Goal: Task Accomplishment & Management: Manage account settings

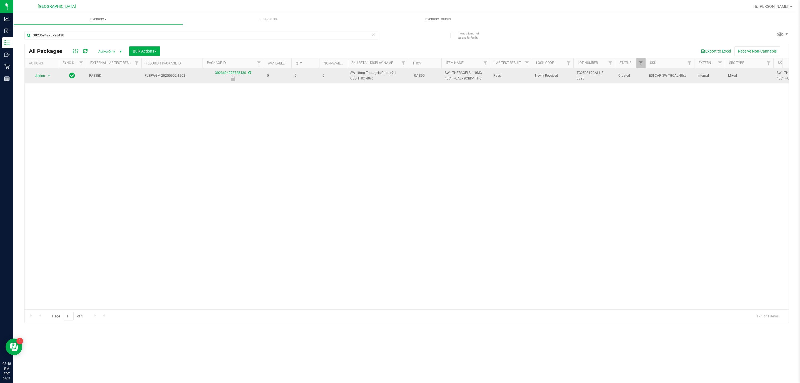
type input "3023694278728430"
click at [42, 76] on span "Action" at bounding box center [37, 76] width 15 height 8
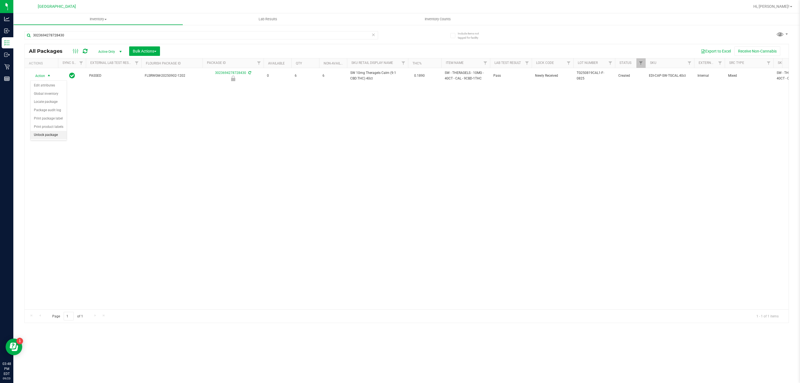
click at [46, 137] on li "Unlock package" at bounding box center [49, 135] width 36 height 8
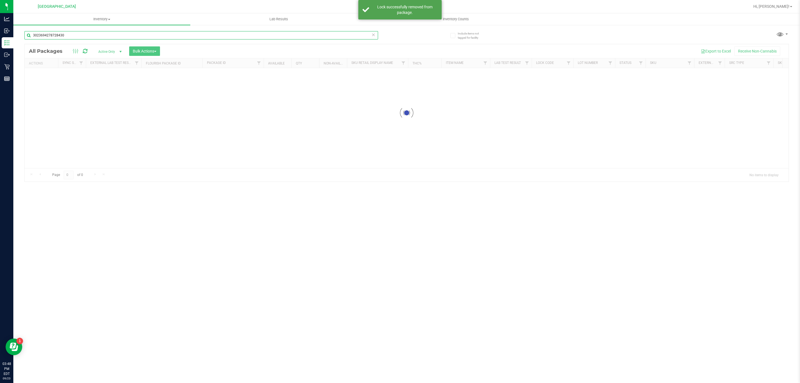
click at [80, 37] on input "3023694278728430" at bounding box center [200, 35] width 353 height 8
type input "9603339828539687"
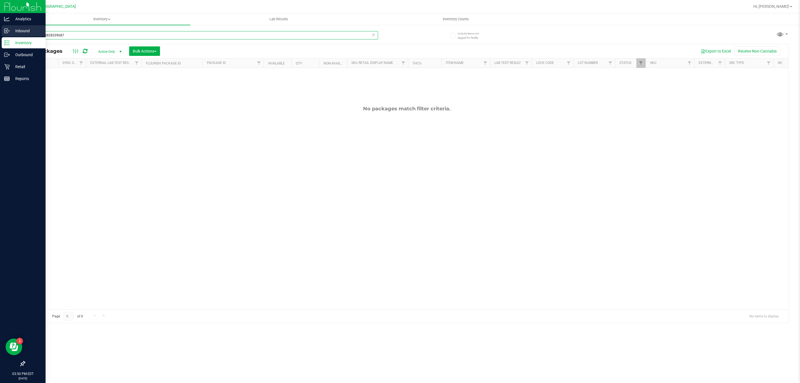
drag, startPoint x: 112, startPoint y: 39, endPoint x: 7, endPoint y: 28, distance: 105.2
click at [8, 28] on div "Analytics Inbound Inventory Outbound Retail Reports 03:50 PM EDT 09/23/2025 09/…" at bounding box center [400, 191] width 800 height 383
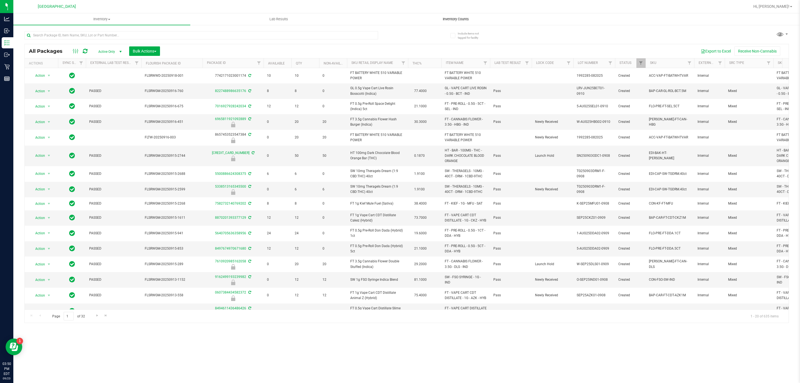
click at [466, 19] on span "Inventory Counts" at bounding box center [455, 19] width 41 height 5
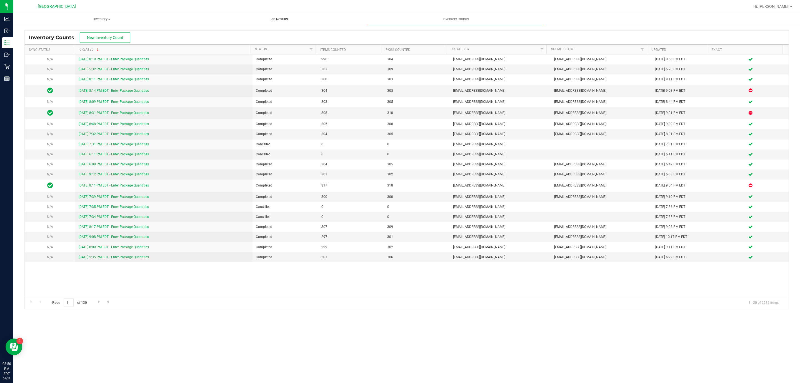
click at [275, 19] on span "Lab Results" at bounding box center [279, 19] width 34 height 5
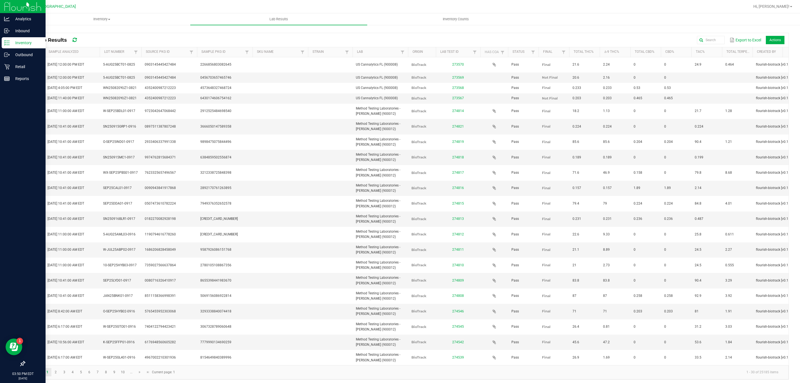
click at [14, 42] on p "Inventory" at bounding box center [26, 42] width 33 height 7
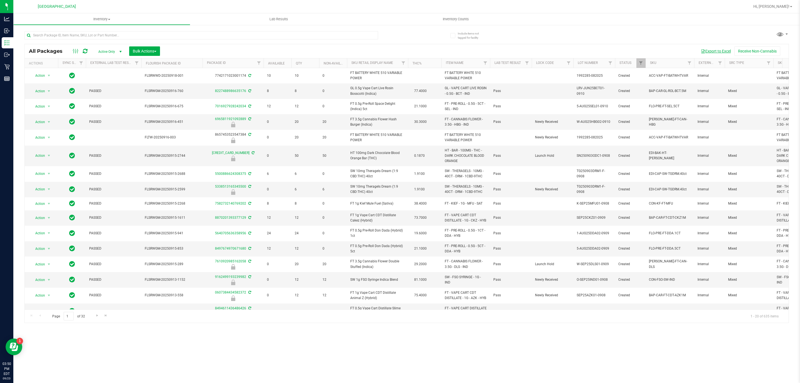
click at [720, 51] on button "Export to Excel" at bounding box center [715, 50] width 37 height 9
click at [246, 350] on div "Inventory All packages All inventory Waste log Create inventory Lab Results Inv…" at bounding box center [406, 197] width 786 height 369
click at [180, 34] on input "text" at bounding box center [200, 35] width 353 height 8
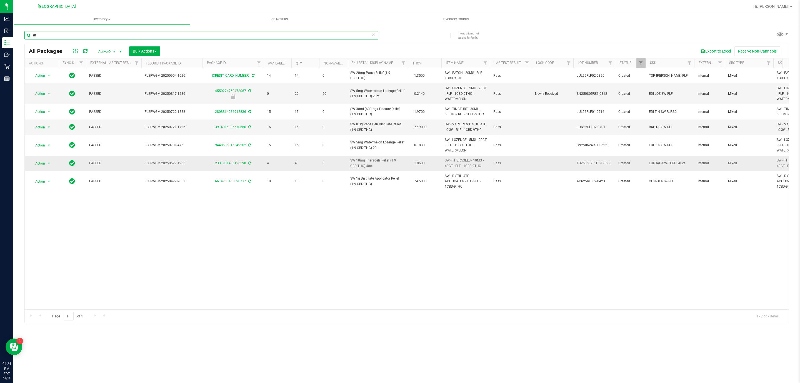
type input "rlf"
click at [360, 164] on span "SW 10mg Theragels Relief (1:9 CBD:THC) 40ct" at bounding box center [377, 163] width 54 height 11
click at [361, 164] on span "SW 10mg Theragels Relief (1:9 CBD:THC) 40ct" at bounding box center [377, 163] width 54 height 11
click at [460, 18] on span "Inventory Counts" at bounding box center [455, 19] width 41 height 5
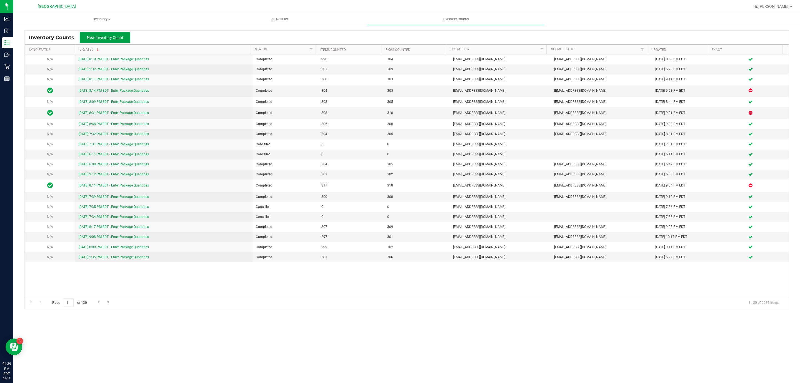
click at [119, 37] on span "New Inventory Count" at bounding box center [105, 37] width 36 height 4
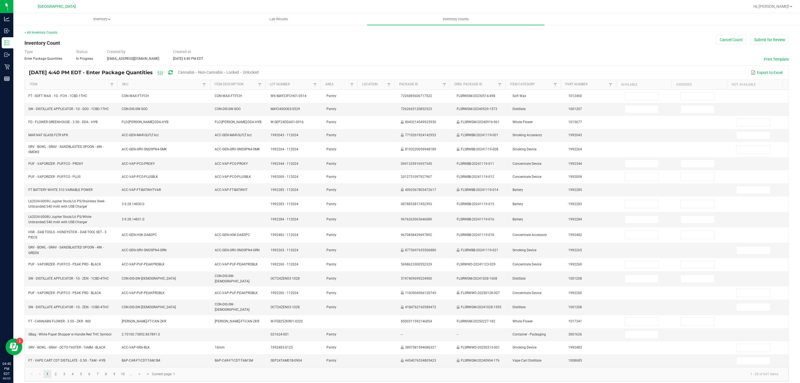
click at [194, 73] on span "Cannabis" at bounding box center [186, 72] width 16 height 4
click at [259, 71] on span "Unlocked" at bounding box center [251, 72] width 16 height 4
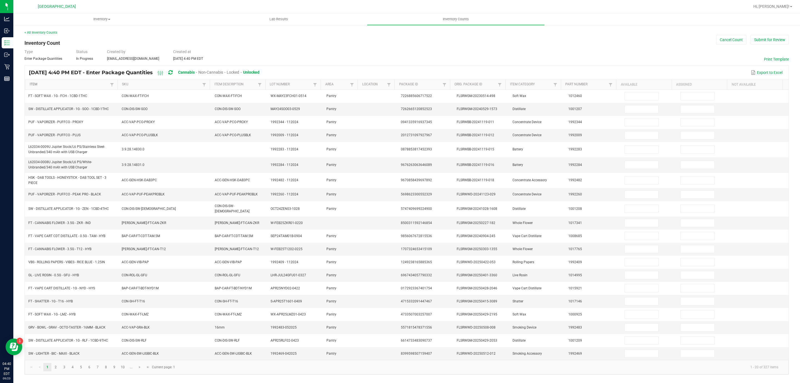
click at [95, 83] on link "Item" at bounding box center [69, 84] width 79 height 4
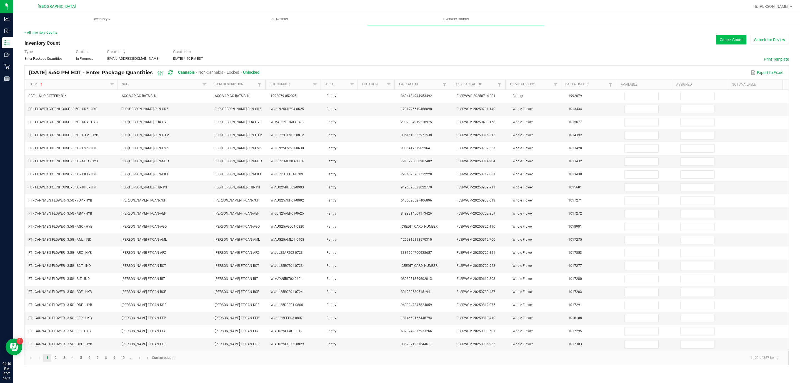
click at [737, 41] on button "Cancel Count" at bounding box center [731, 39] width 30 height 9
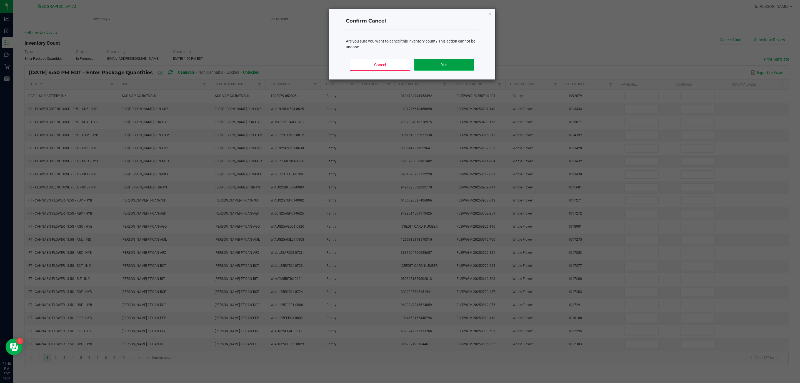
click at [446, 66] on button "Yes" at bounding box center [444, 65] width 60 height 12
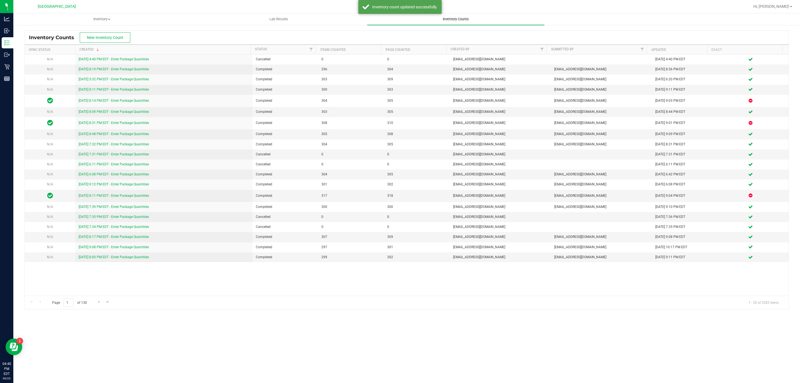
click at [456, 18] on span "Inventory Counts" at bounding box center [455, 19] width 41 height 5
click at [119, 38] on span "New Inventory Count" at bounding box center [105, 37] width 36 height 4
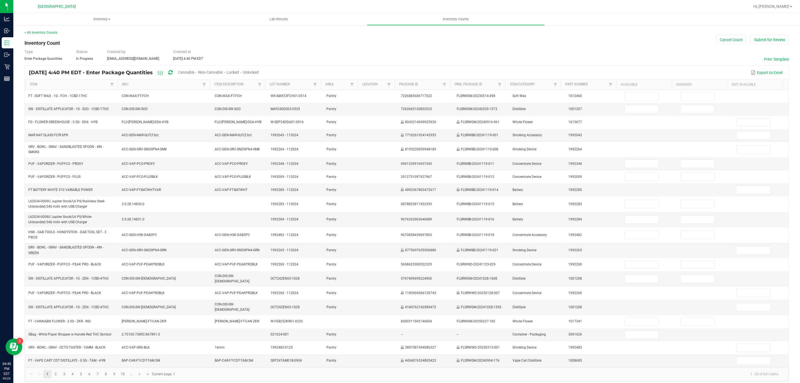
click at [194, 70] on span "Cannabis" at bounding box center [186, 72] width 16 height 4
click at [259, 70] on span "Unlocked" at bounding box center [251, 72] width 16 height 4
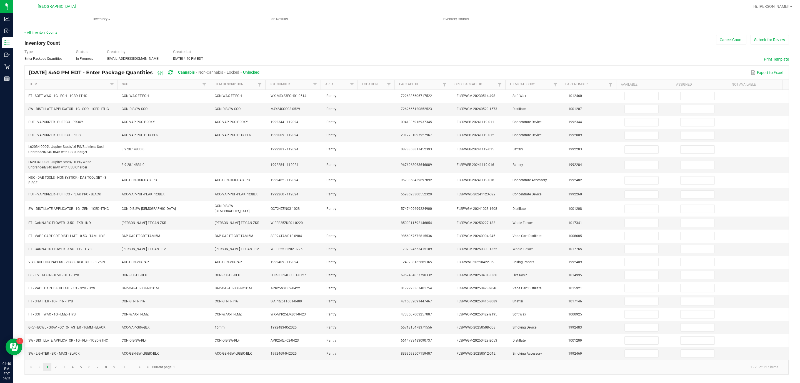
click at [67, 82] on th "Item" at bounding box center [71, 85] width 92 height 10
click at [68, 86] on link "Item" at bounding box center [69, 84] width 79 height 4
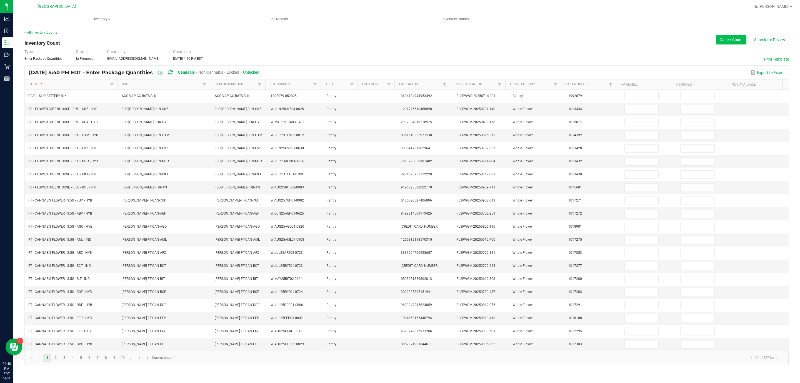
click at [716, 41] on button "Cancel Count" at bounding box center [731, 39] width 30 height 9
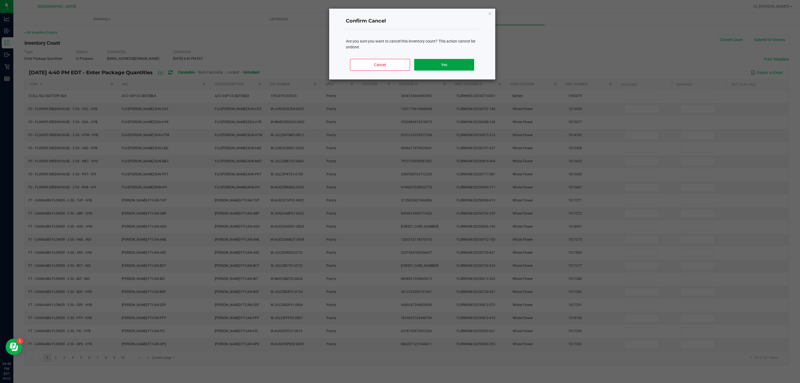
click at [445, 64] on button "Yes" at bounding box center [444, 65] width 60 height 12
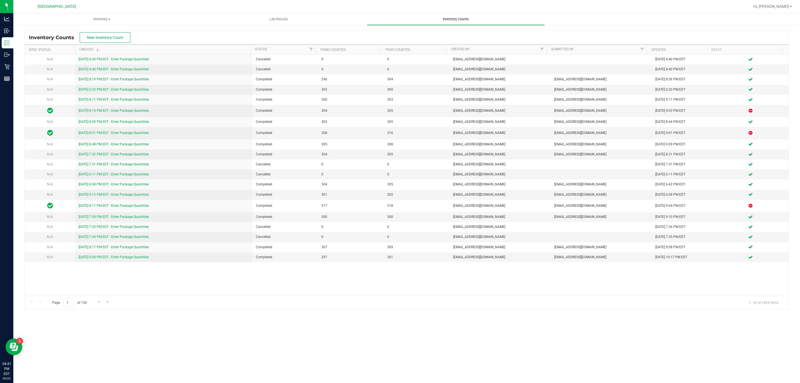
click at [445, 17] on span "Inventory Counts" at bounding box center [455, 19] width 41 height 5
click at [98, 40] on button "New Inventory Count" at bounding box center [105, 37] width 51 height 11
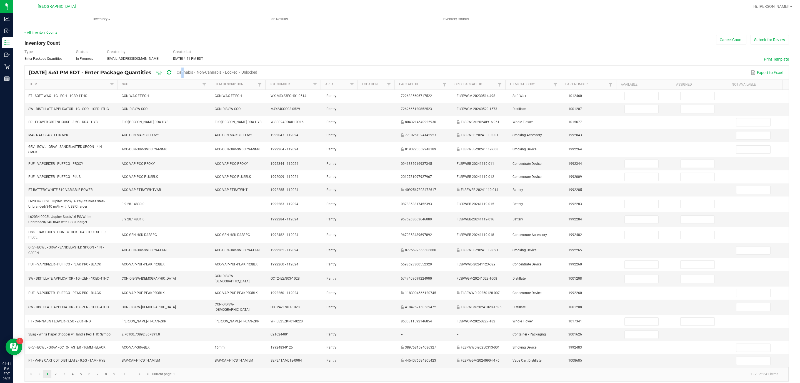
click at [193, 70] on span "Cannabis" at bounding box center [185, 72] width 16 height 4
click at [257, 71] on span "Unlocked" at bounding box center [250, 72] width 16 height 4
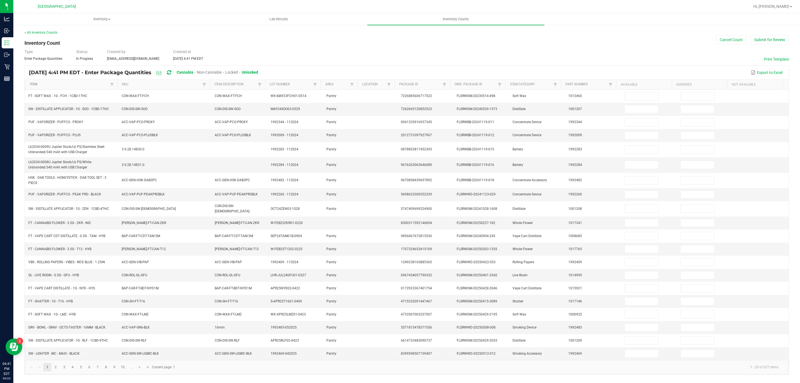
click at [101, 86] on link "Item" at bounding box center [69, 84] width 79 height 4
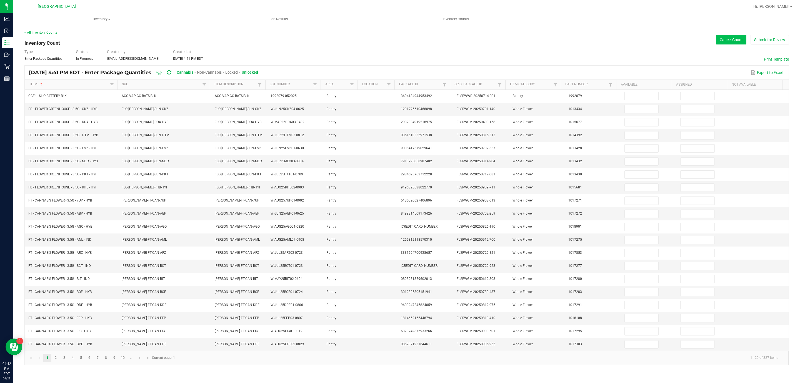
click at [727, 38] on button "Cancel Count" at bounding box center [731, 39] width 30 height 9
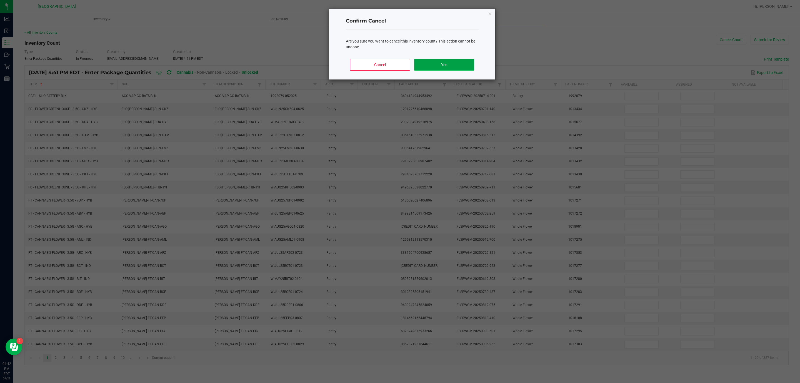
click at [431, 67] on button "Yes" at bounding box center [444, 65] width 60 height 12
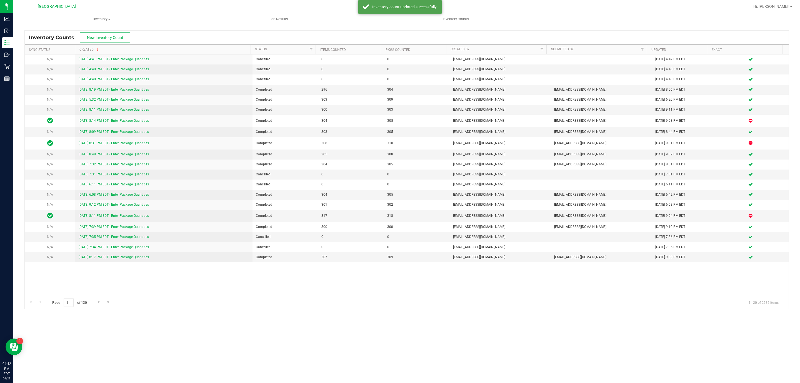
click at [611, 35] on div "Inventory Counts New Inventory Count" at bounding box center [407, 38] width 764 height 14
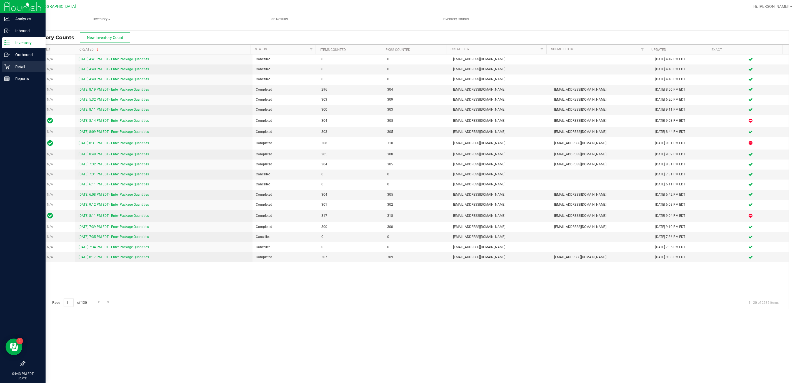
click at [13, 64] on p "Retail" at bounding box center [26, 66] width 33 height 7
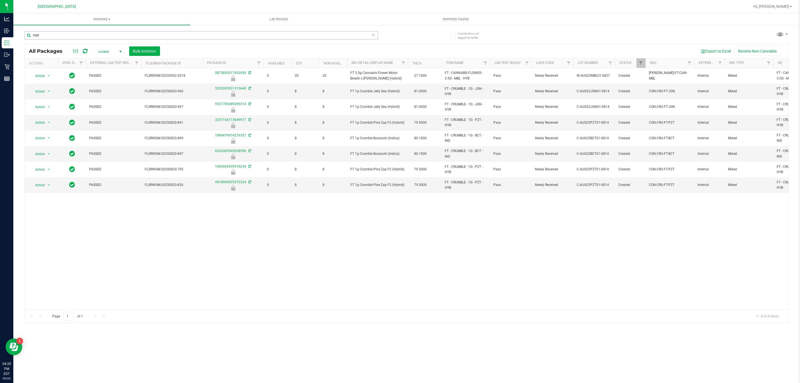
click at [283, 37] on input "mbl" at bounding box center [200, 35] width 353 height 8
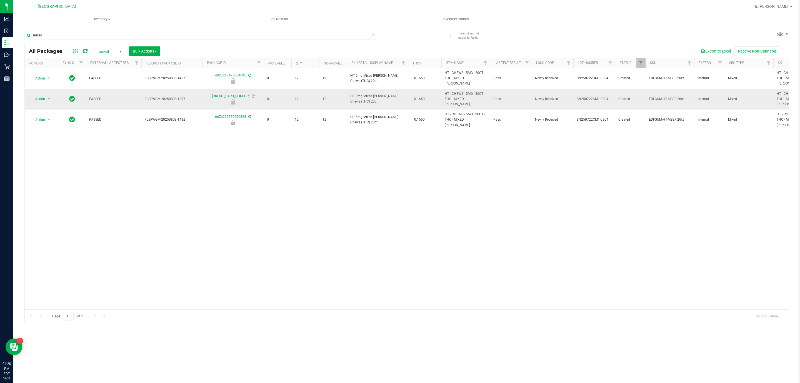
click at [387, 94] on span "HT 5mg Mixed [PERSON_NAME] Chews (THC) 20ct" at bounding box center [377, 99] width 54 height 11
copy td "HT 5mg Mixed [PERSON_NAME] Chews (THC) 20ct"
click at [219, 37] on input "mixed" at bounding box center [200, 35] width 353 height 8
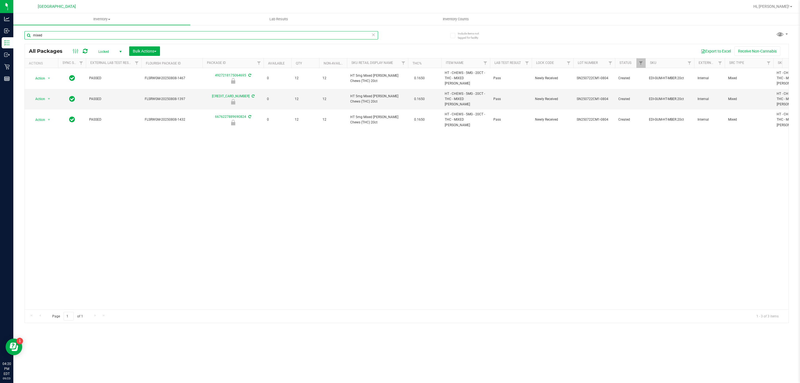
click at [219, 37] on input "mixed" at bounding box center [200, 35] width 353 height 8
paste input "HT 5mg Mixed [PERSON_NAME] Chews (THC) 20ct"
click at [322, 34] on input "HT 5mg Mixed [PERSON_NAME] Chews (THC) 20ct" at bounding box center [200, 35] width 353 height 8
click at [322, 33] on input "HT 5mg Mixed [PERSON_NAME] Chews (THC) 20ct" at bounding box center [200, 35] width 353 height 8
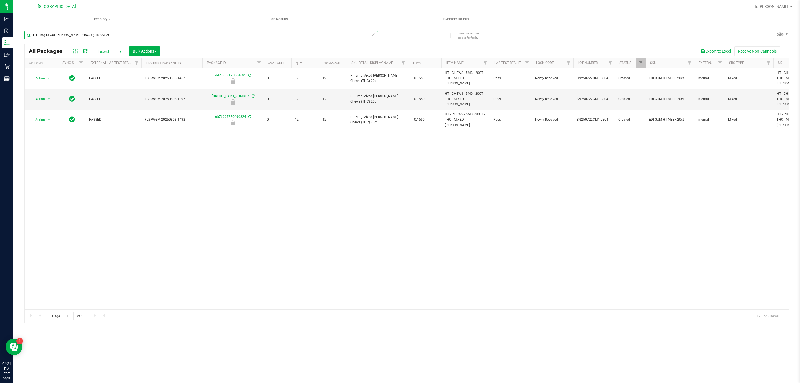
click at [322, 33] on input "HT 5mg Mixed [PERSON_NAME] Chews (THC) 20ct" at bounding box center [200, 35] width 353 height 8
click at [320, 32] on input "HT 5mg Mixed [PERSON_NAME] Chews (THC) 20ct" at bounding box center [200, 35] width 353 height 8
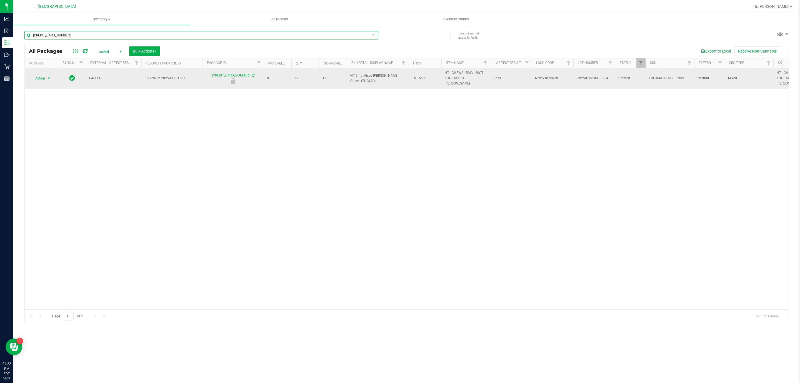
type input "[CREDIT_CARD_NUMBER]"
click at [46, 78] on span "select" at bounding box center [49, 78] width 7 height 8
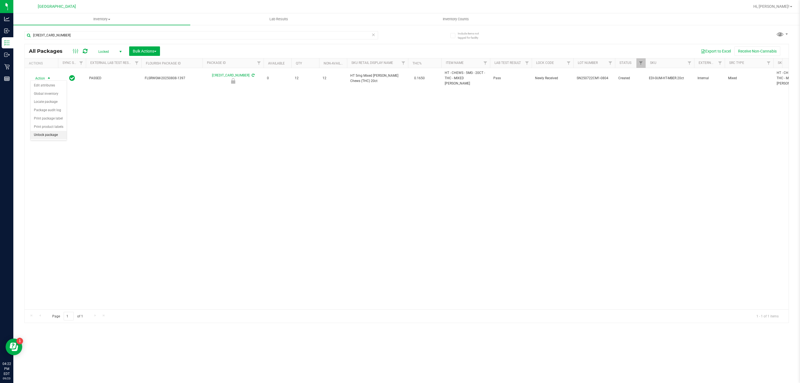
click at [52, 138] on li "Unlock package" at bounding box center [49, 135] width 36 height 8
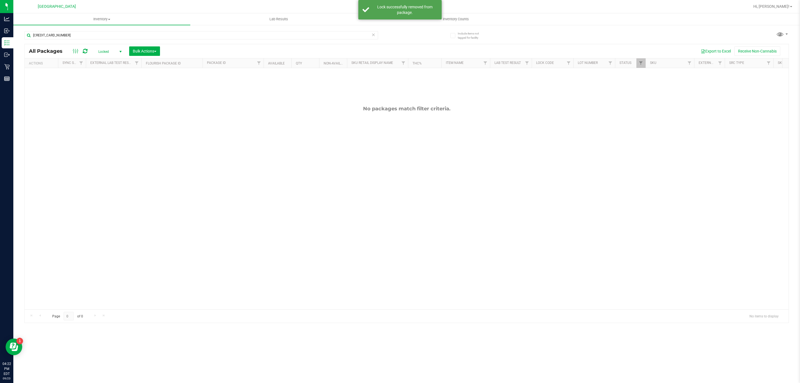
click at [111, 53] on span "Locked" at bounding box center [109, 52] width 31 height 8
click at [108, 61] on li "Active Only" at bounding box center [109, 61] width 30 height 8
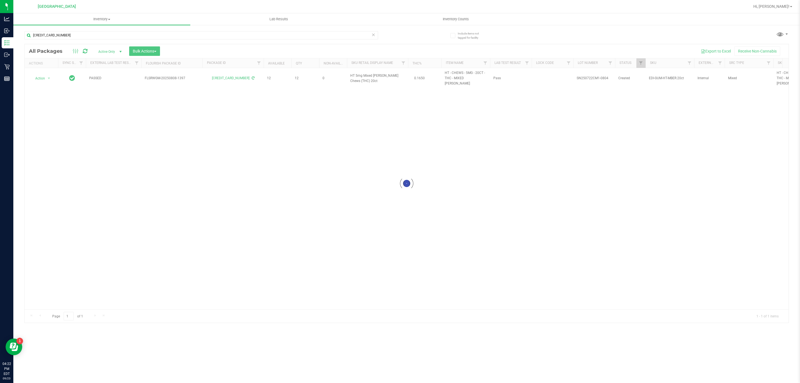
click at [371, 76] on div at bounding box center [407, 183] width 764 height 278
click at [371, 74] on div at bounding box center [407, 183] width 764 height 278
click at [371, 74] on span "HT 5mg Mixed [PERSON_NAME] Chews (THC) 20ct" at bounding box center [377, 78] width 54 height 11
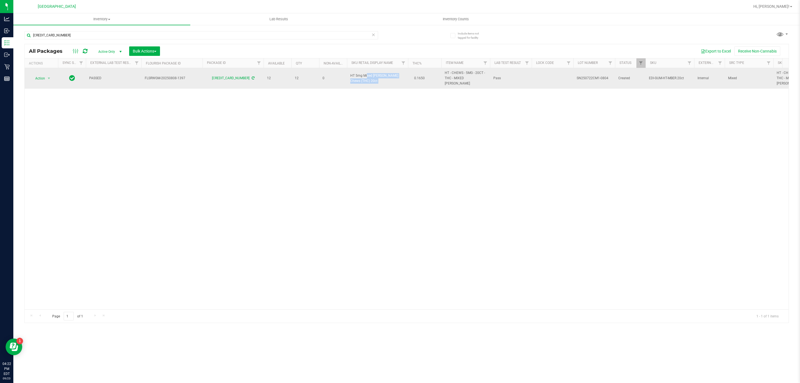
click at [371, 73] on span "HT 5mg Mixed [PERSON_NAME] Chews (THC) 20ct" at bounding box center [377, 78] width 54 height 11
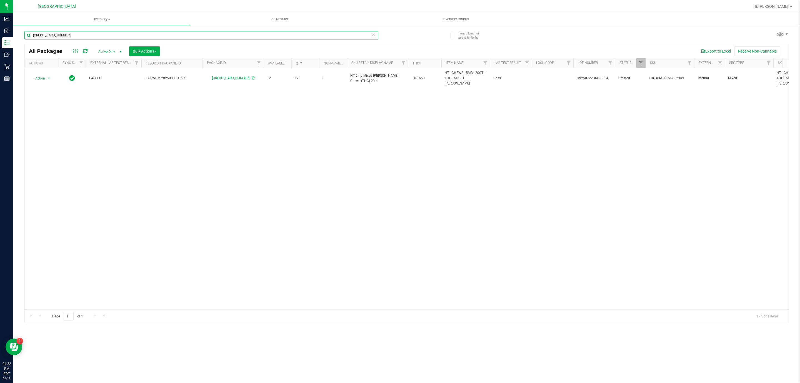
click at [310, 34] on input "[CREDIT_CARD_NUMBER]" at bounding box center [200, 35] width 353 height 8
paste input "HT 5mg Mixed [PERSON_NAME] Chews (THC) 20ct"
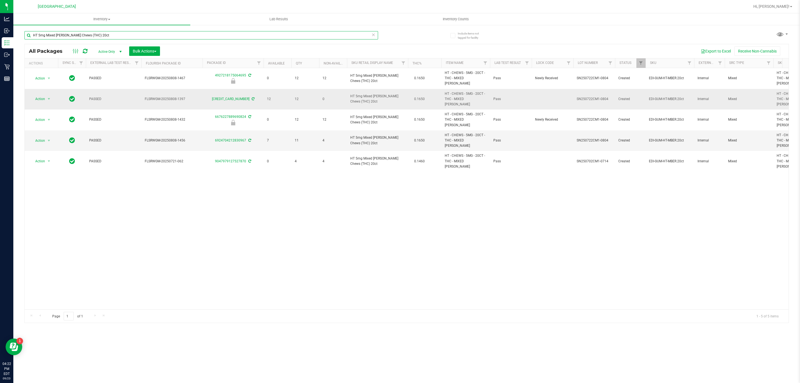
type input "HT 5mg Mixed [PERSON_NAME] Chews (THC) 20ct"
click at [37, 95] on span "Action" at bounding box center [37, 99] width 15 height 8
click at [44, 141] on li "Lock package" at bounding box center [52, 142] width 43 height 8
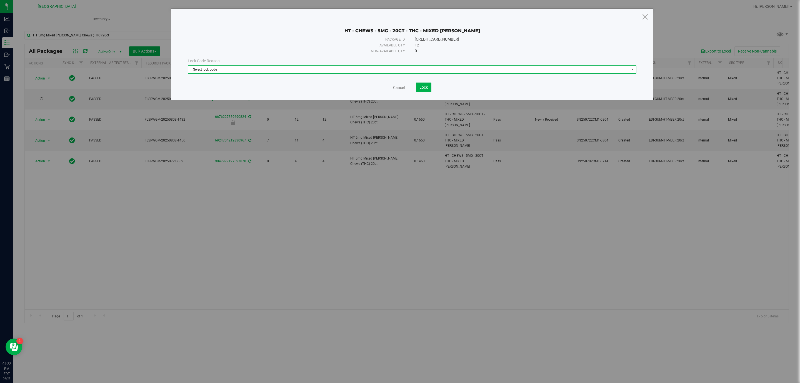
click at [262, 66] on span "Select lock code" at bounding box center [408, 70] width 441 height 8
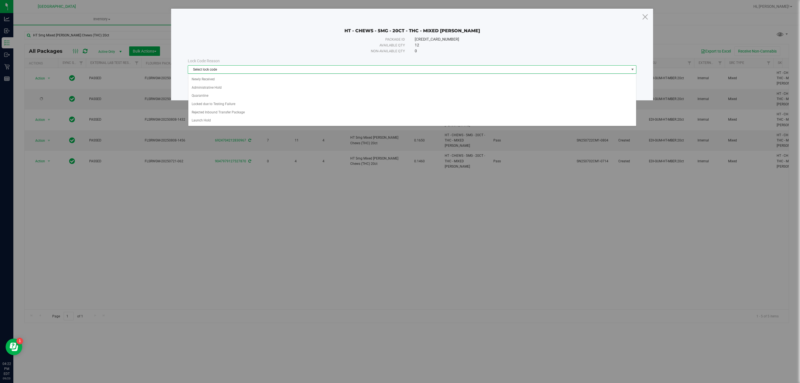
click at [256, 74] on div "Select lock code Newly Received Administrative Hold Quarantine Locked due to Te…" at bounding box center [412, 100] width 448 height 52
click at [222, 80] on li "Newly Received" at bounding box center [412, 79] width 448 height 8
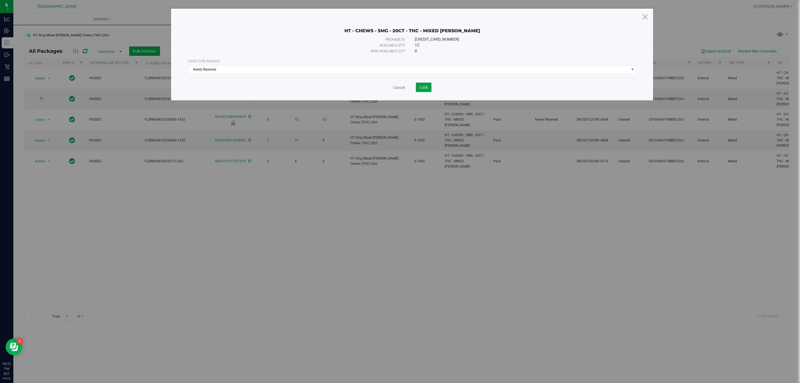
click at [424, 87] on span "Lock" at bounding box center [423, 87] width 8 height 4
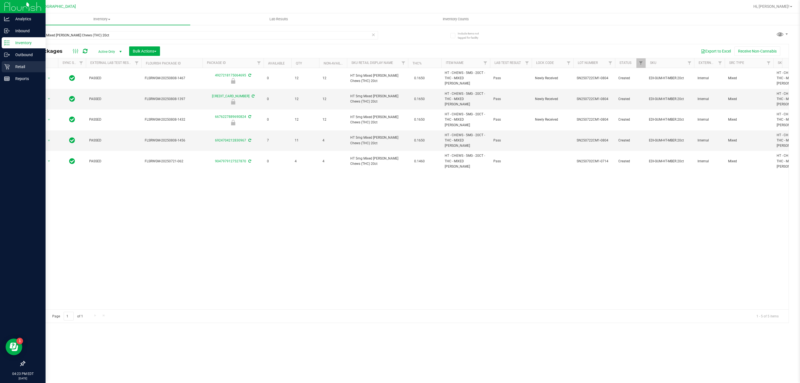
click at [9, 63] on div "Retail" at bounding box center [24, 66] width 44 height 11
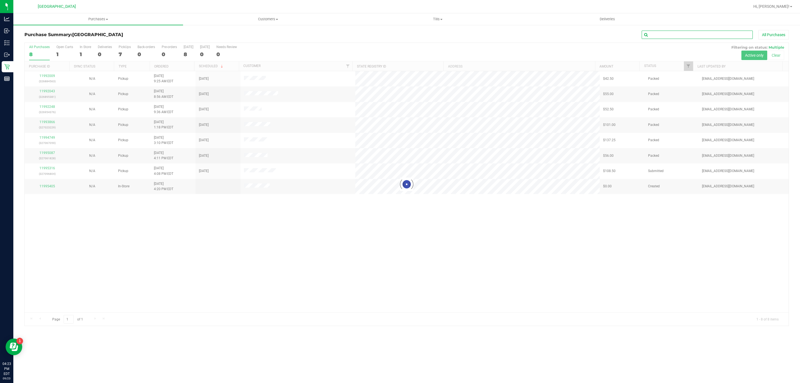
click at [673, 32] on input "text" at bounding box center [696, 35] width 111 height 8
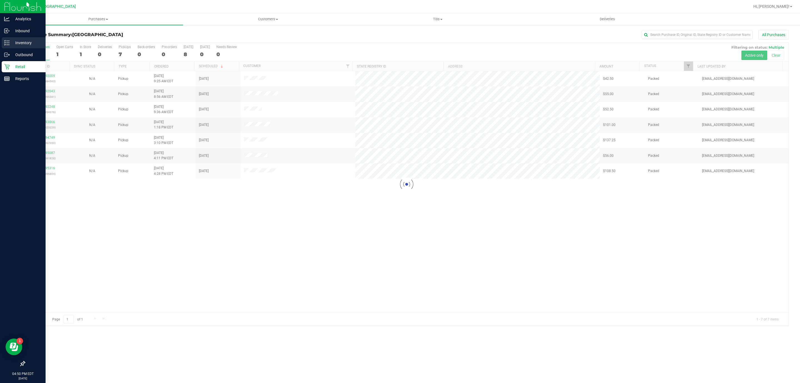
click at [6, 44] on icon at bounding box center [7, 43] width 6 height 6
click at [12, 44] on p "Inventory" at bounding box center [26, 42] width 33 height 7
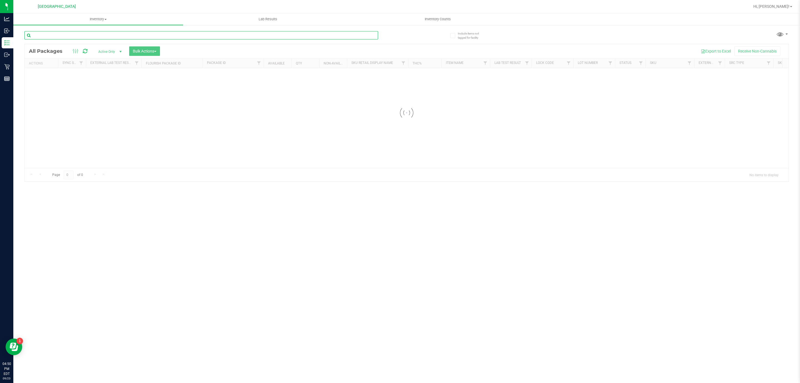
click at [59, 35] on input "text" at bounding box center [200, 35] width 353 height 8
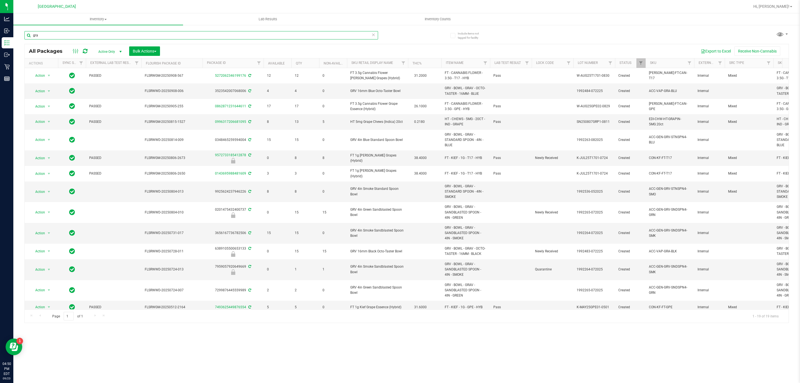
type input "grav"
